Goal: Information Seeking & Learning: Check status

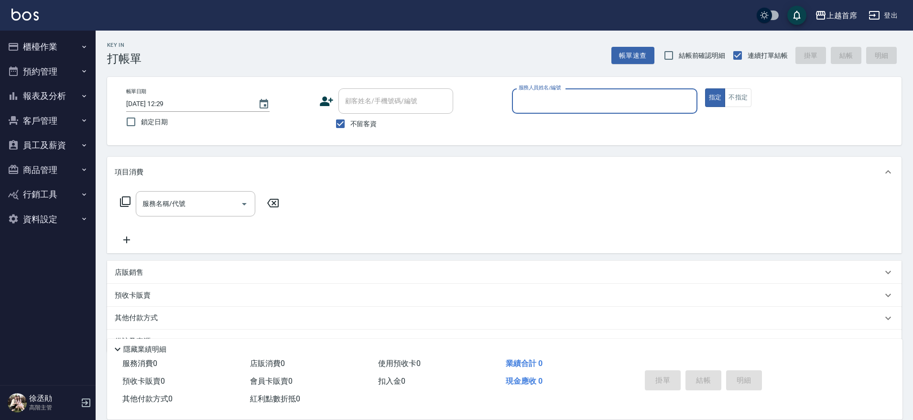
drag, startPoint x: 49, startPoint y: 104, endPoint x: 53, endPoint y: 100, distance: 5.4
click at [50, 102] on button "報表及分析" at bounding box center [48, 96] width 88 height 25
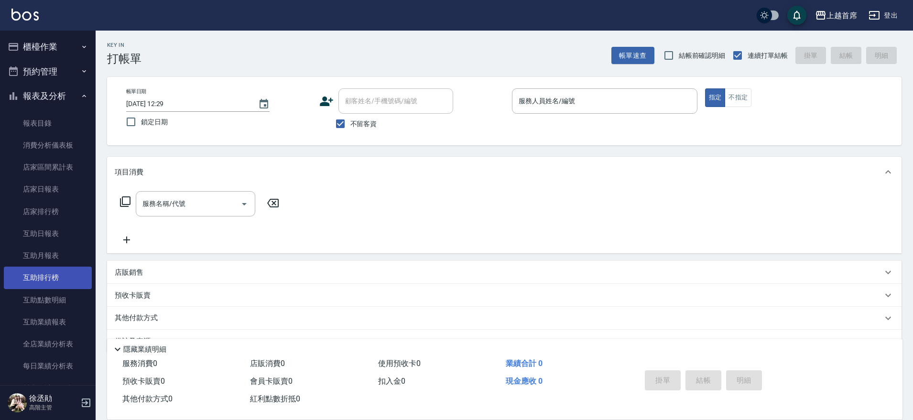
click at [42, 277] on link "互助排行榜" at bounding box center [48, 278] width 88 height 22
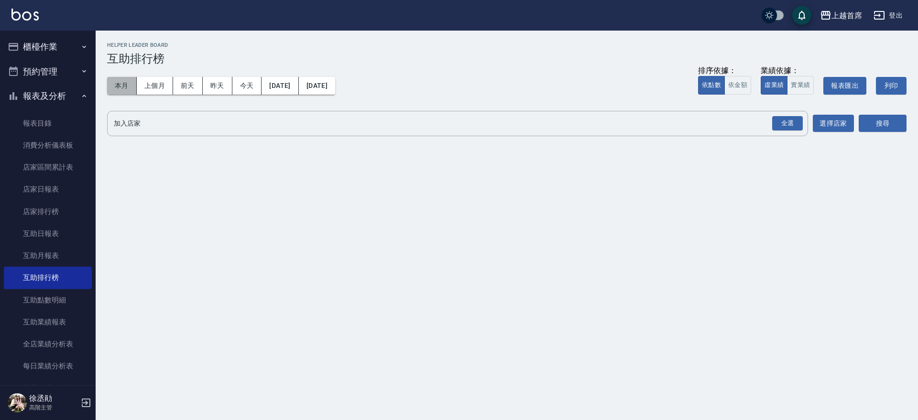
click at [124, 90] on button "本月" at bounding box center [122, 86] width 30 height 18
click at [783, 121] on div "全選" at bounding box center [787, 123] width 31 height 15
click at [869, 120] on button "搜尋" at bounding box center [883, 124] width 48 height 18
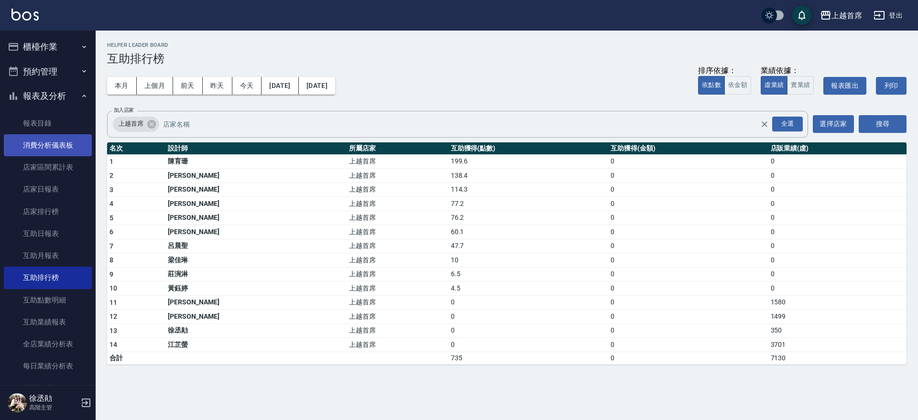
drag, startPoint x: 88, startPoint y: 135, endPoint x: 86, endPoint y: 150, distance: 15.4
click at [86, 152] on nav "櫃檯作業 打帳單 帳單列表 掛單列表 座位開單 營業儀表板 現金收支登錄 高階收支登錄 材料自購登錄 每日結帳 排班表 現場電腦打卡 掃碼打卡 預約管理 預約…" at bounding box center [48, 208] width 96 height 355
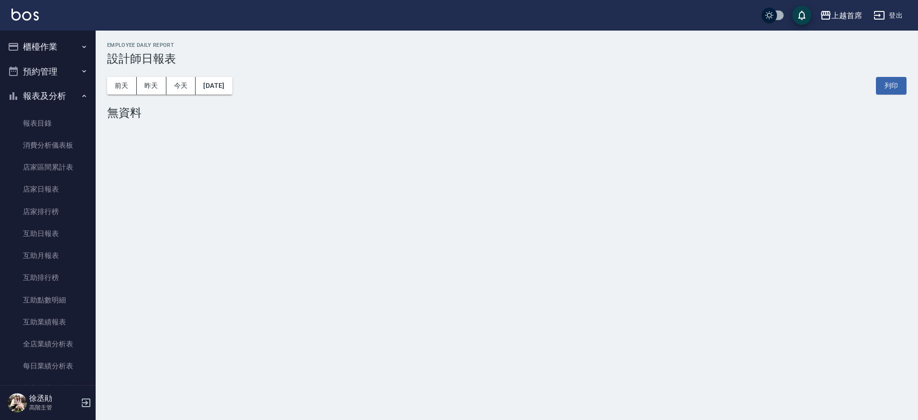
scroll to position [170, 0]
